Goal: Task Accomplishment & Management: Use online tool/utility

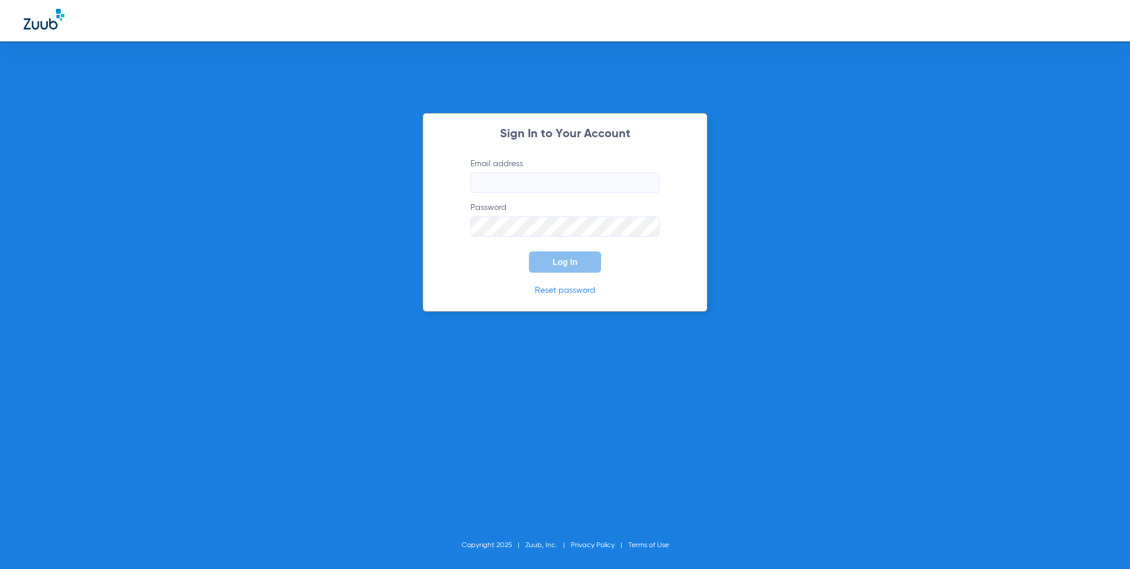
type input "[EMAIL_ADDRESS][DOMAIN_NAME]"
click at [551, 264] on button "Log In" at bounding box center [565, 261] width 72 height 21
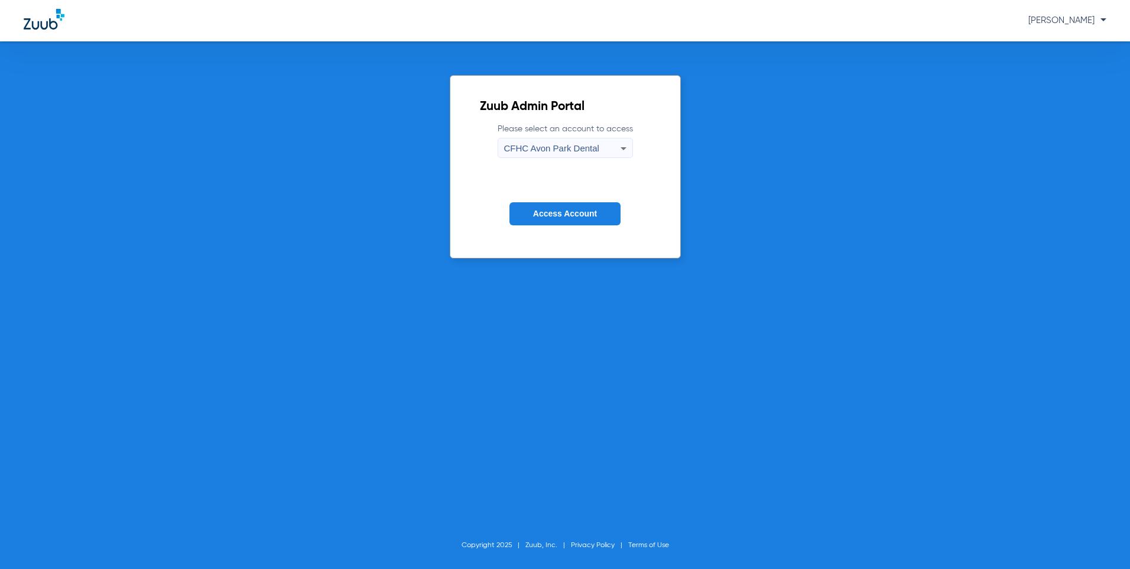
click at [540, 148] on span "CFHC Avon Park Dental" at bounding box center [551, 148] width 95 height 10
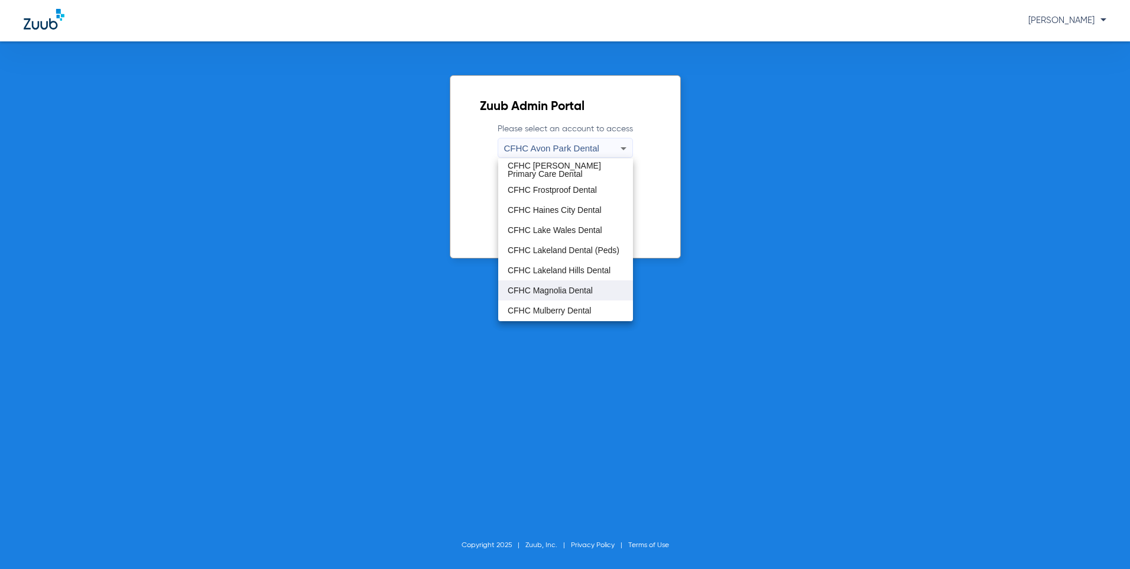
scroll to position [59, 0]
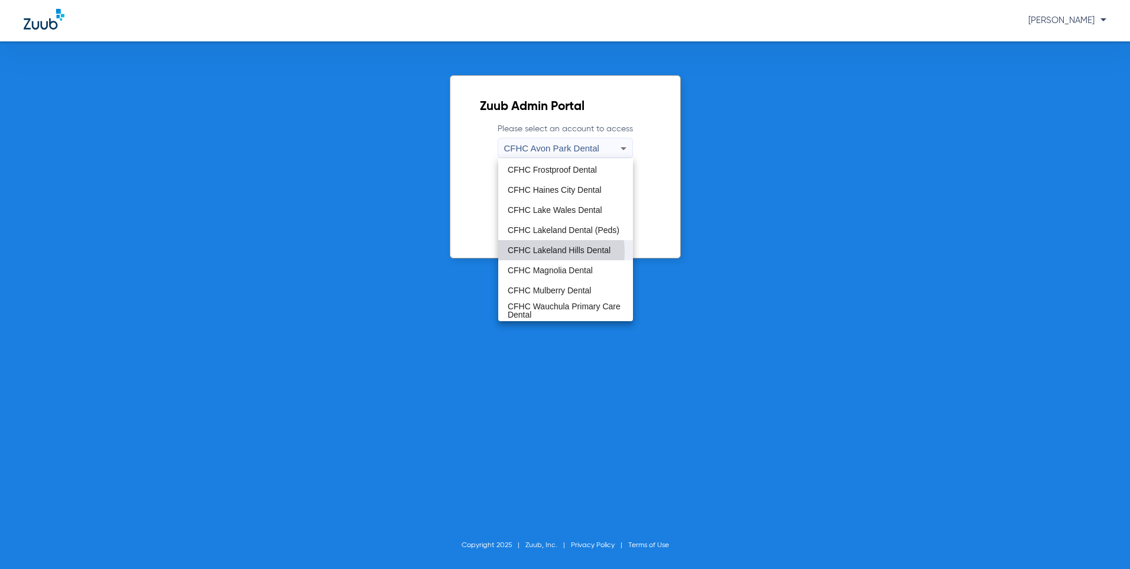
click at [529, 252] on span "CFHC Lakeland Hills Dental" at bounding box center [559, 250] width 103 height 8
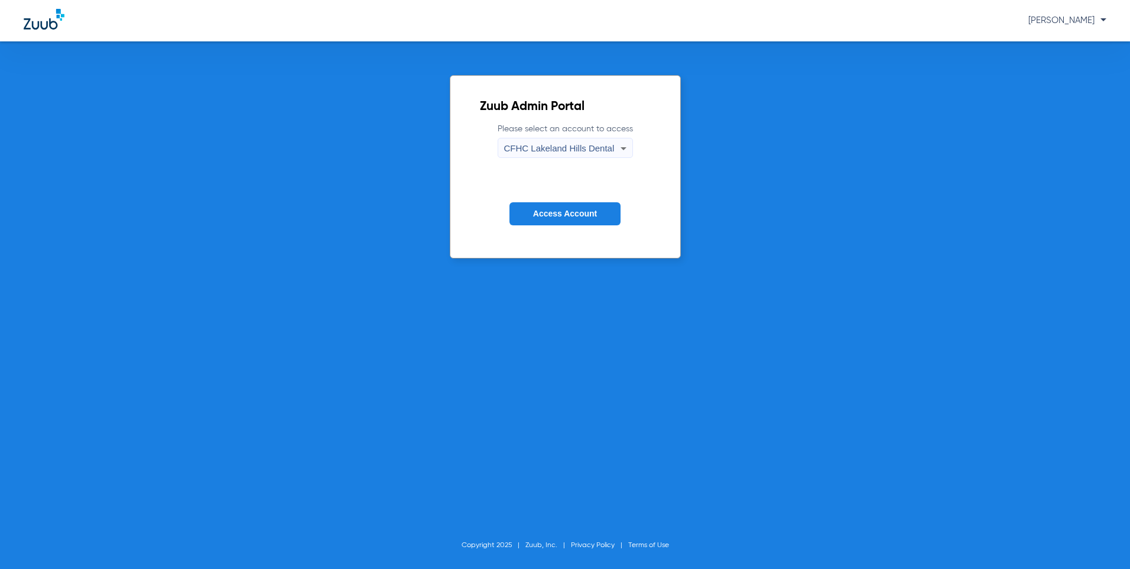
click at [546, 216] on span "Access Account" at bounding box center [565, 213] width 64 height 9
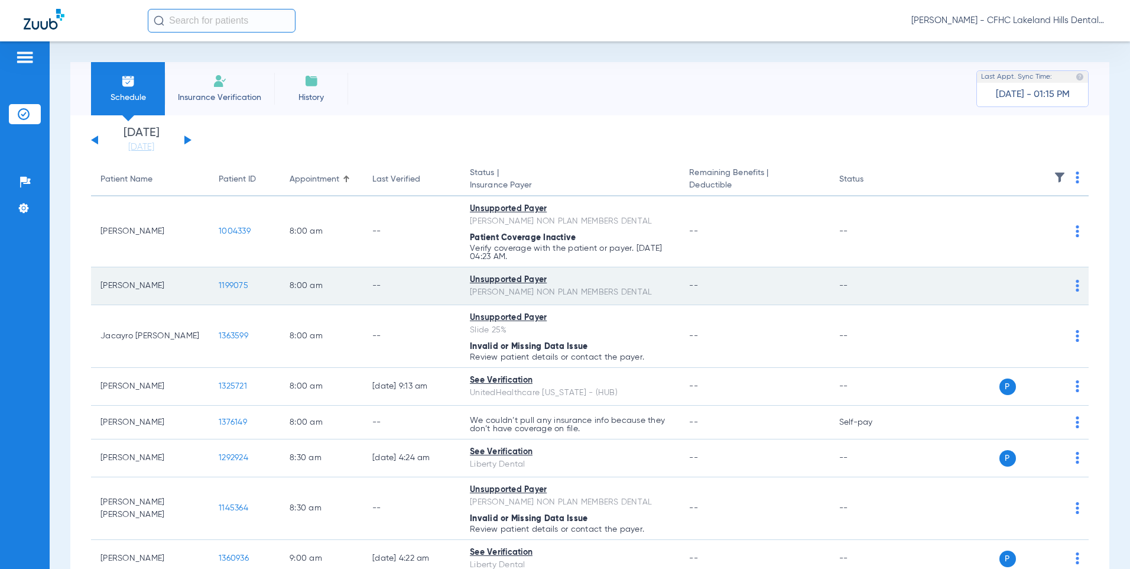
click at [229, 283] on span "1199075" at bounding box center [234, 285] width 30 height 8
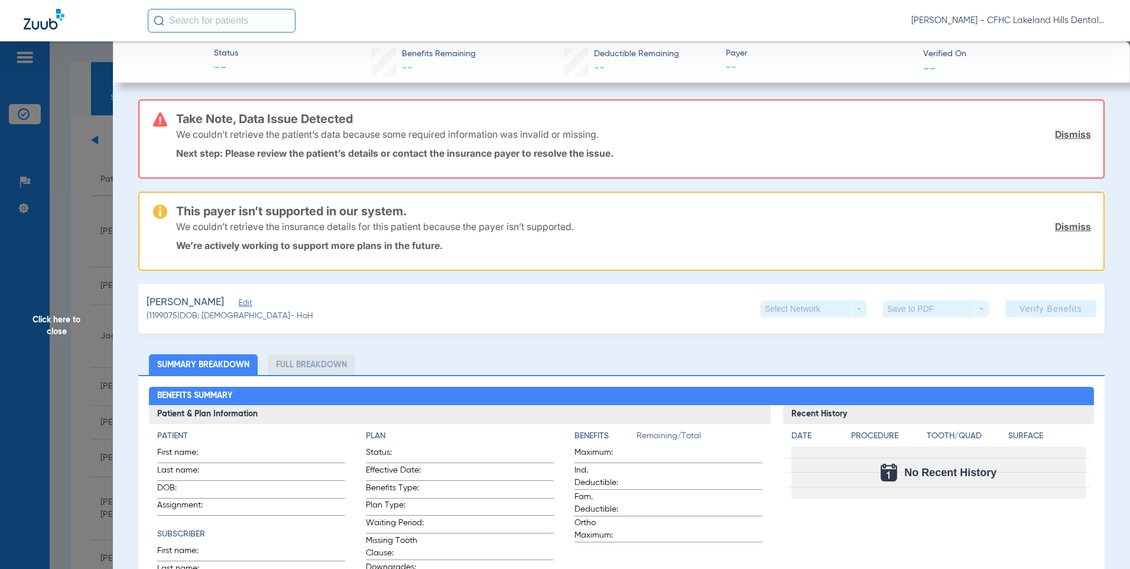
click at [73, 184] on span "Click here to close" at bounding box center [56, 325] width 113 height 569
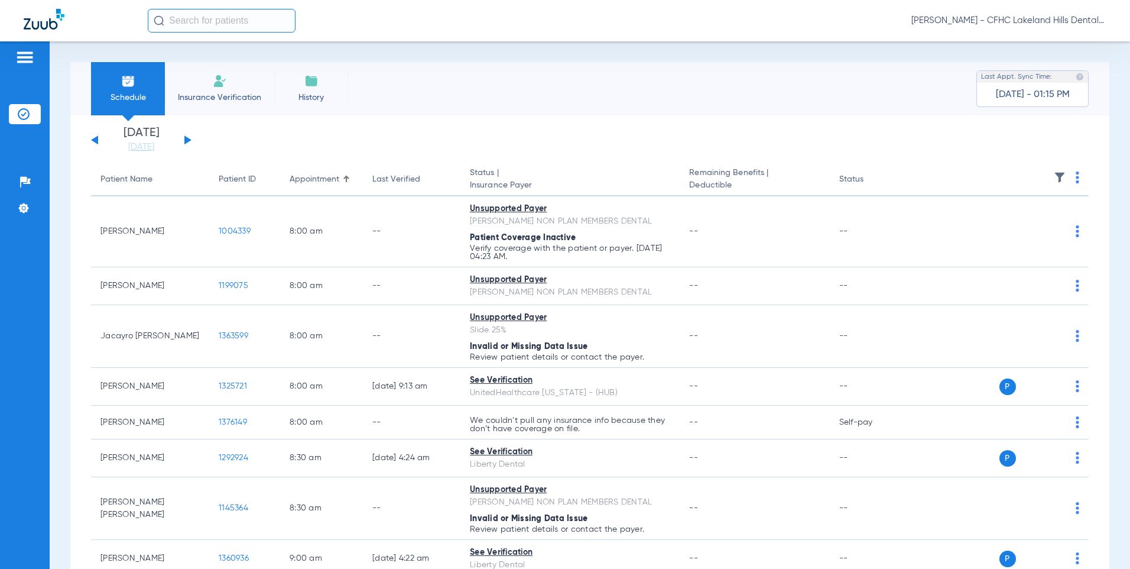
click at [184, 142] on button at bounding box center [187, 139] width 7 height 9
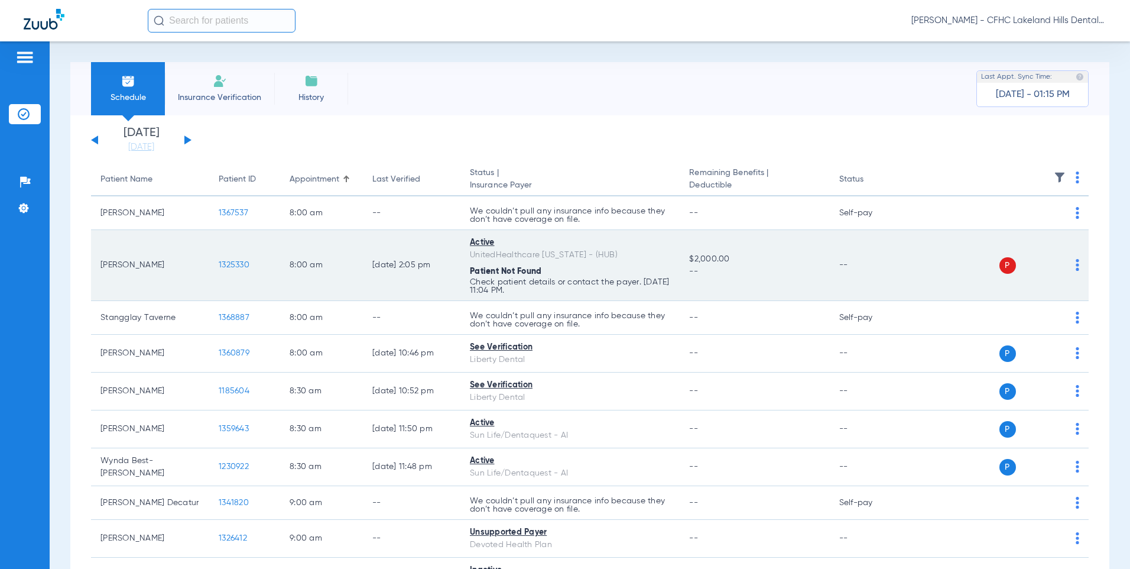
scroll to position [59, 0]
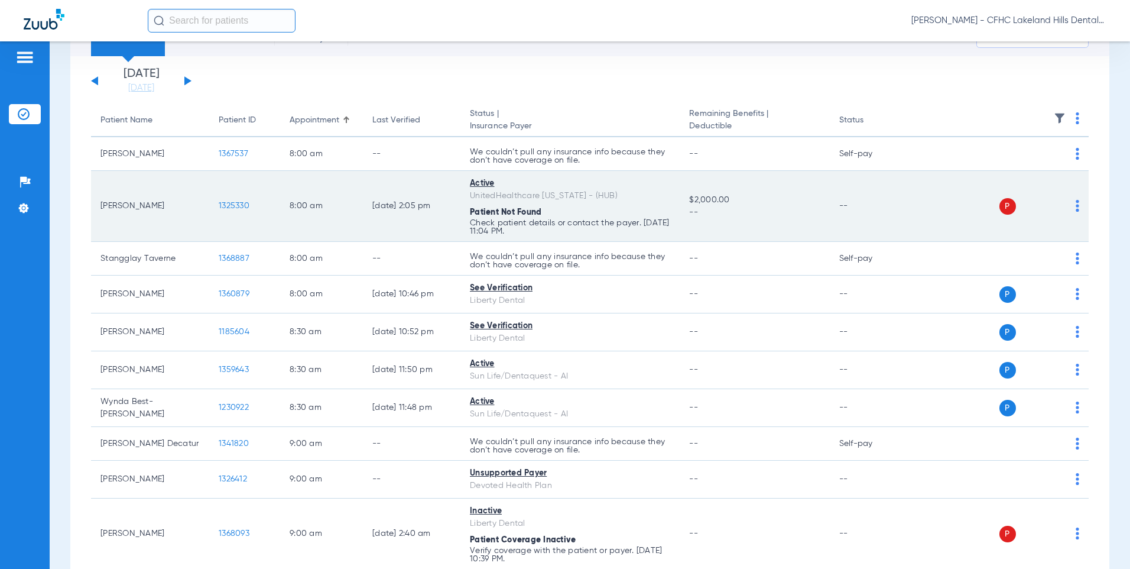
click at [243, 207] on span "1325330" at bounding box center [234, 206] width 31 height 8
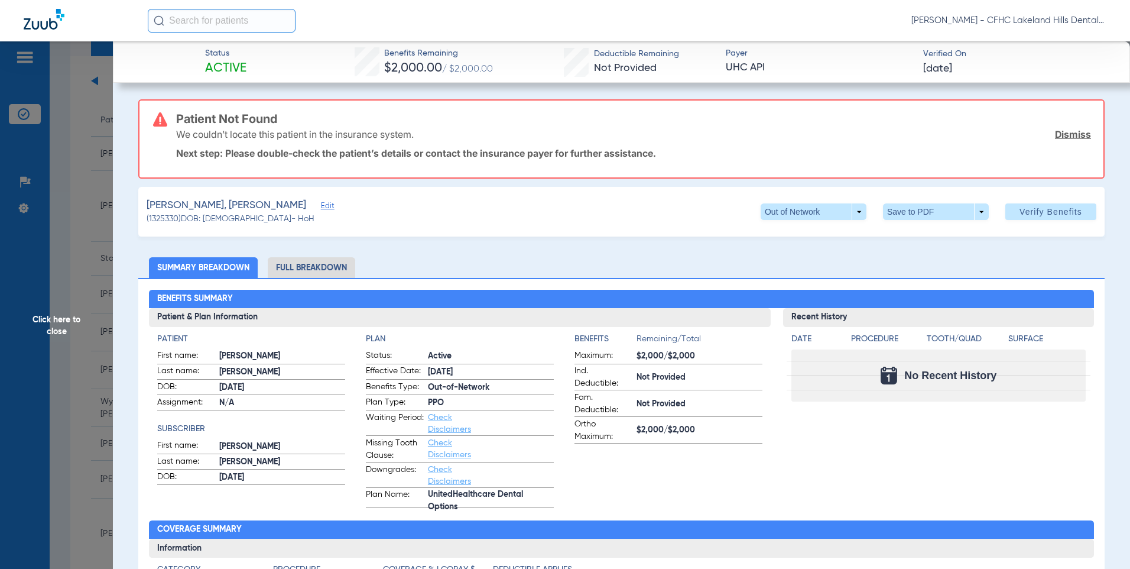
click at [1046, 132] on div "We couldn’t locate this patient in the insurance system. Dismiss" at bounding box center [633, 134] width 915 height 31
click at [1055, 133] on link "Dismiss" at bounding box center [1073, 134] width 36 height 12
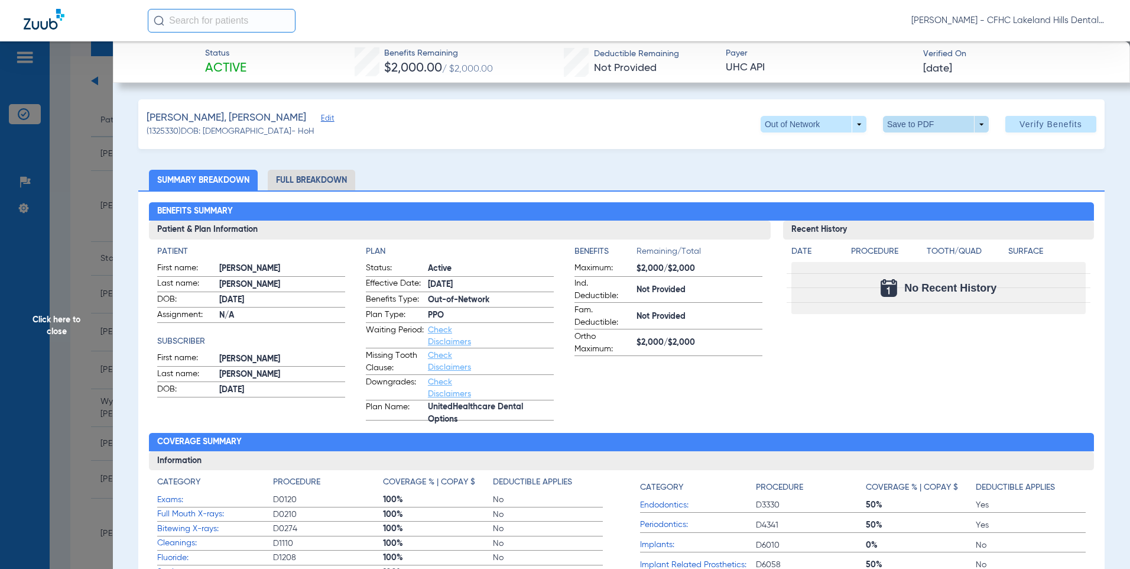
click at [944, 124] on span at bounding box center [936, 124] width 106 height 17
click at [911, 156] on button "insert_drive_file Save to PDF" at bounding box center [919, 148] width 89 height 24
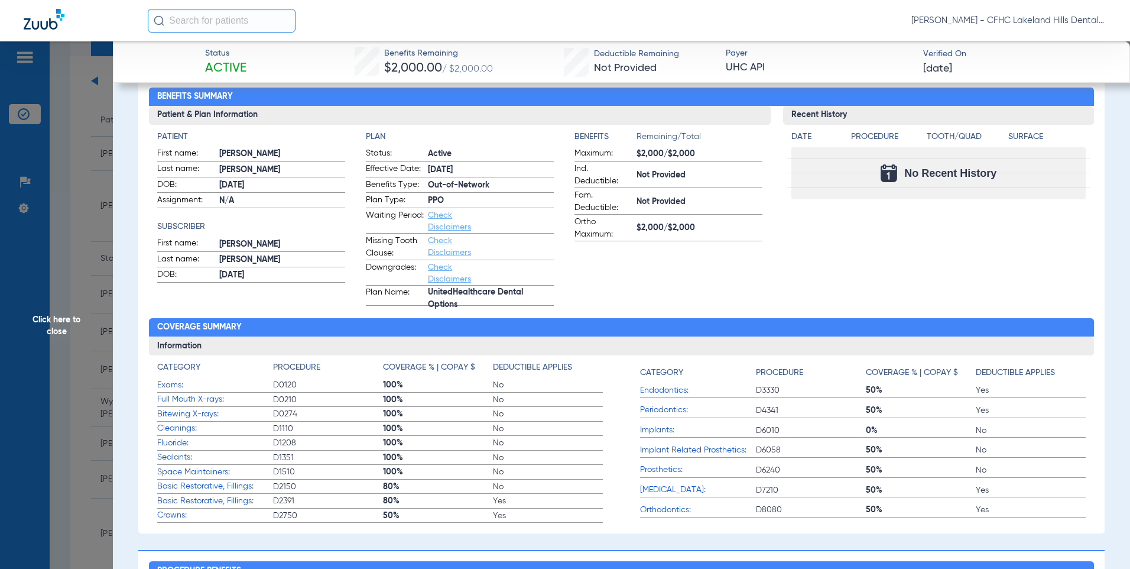
scroll to position [0, 0]
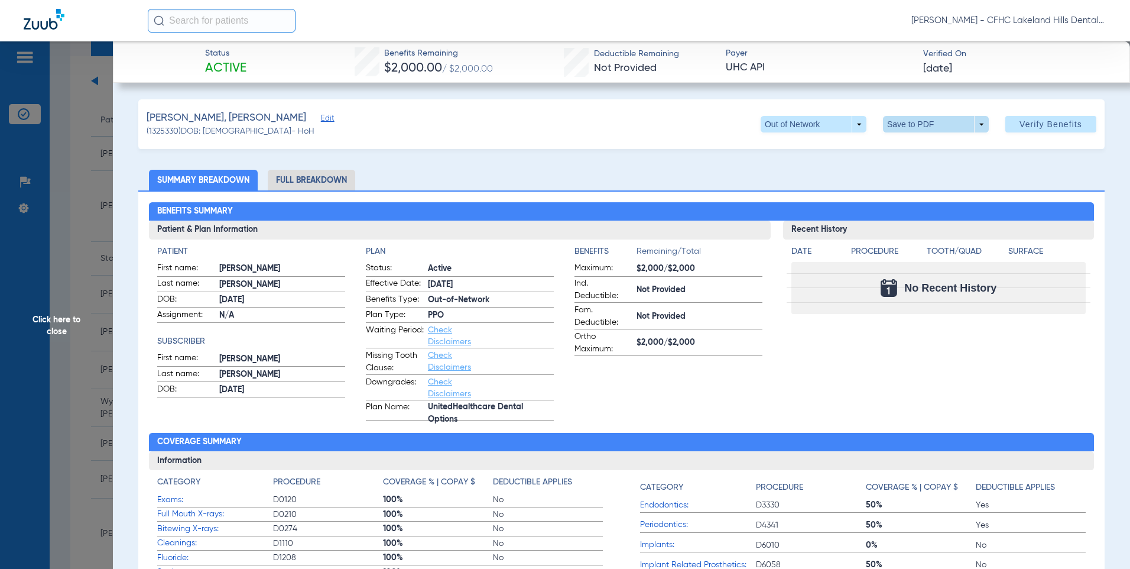
click at [922, 115] on span at bounding box center [936, 124] width 28 height 28
click at [915, 141] on button "insert_drive_file Save to PDF" at bounding box center [919, 148] width 89 height 24
